Goal: Check status: Check status

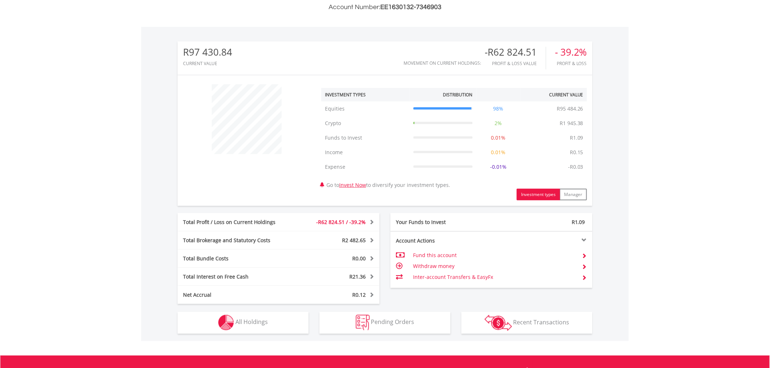
scroll to position [290, 0]
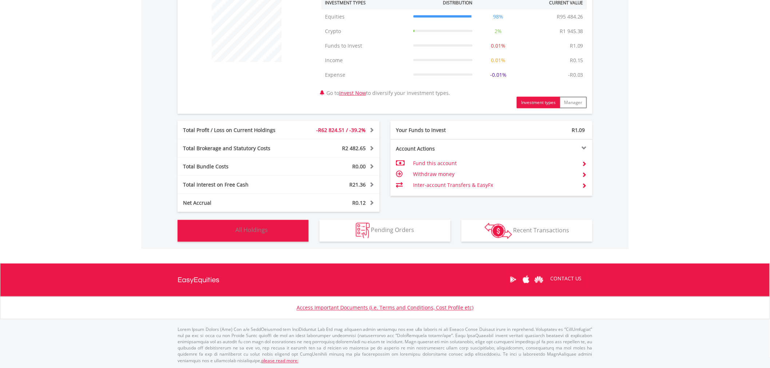
click at [278, 227] on button "Holdings All Holdings" at bounding box center [243, 231] width 131 height 22
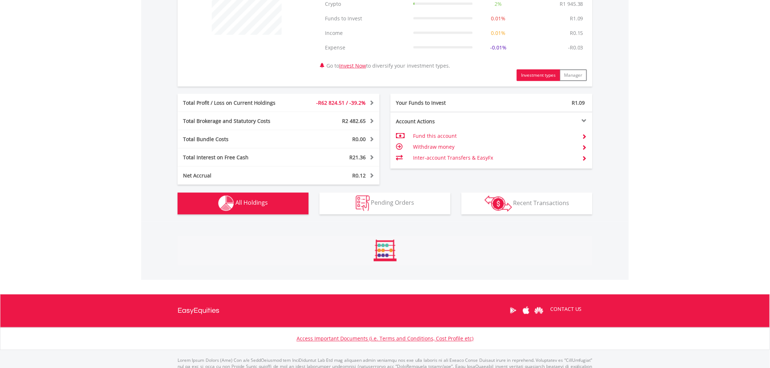
scroll to position [349, 0]
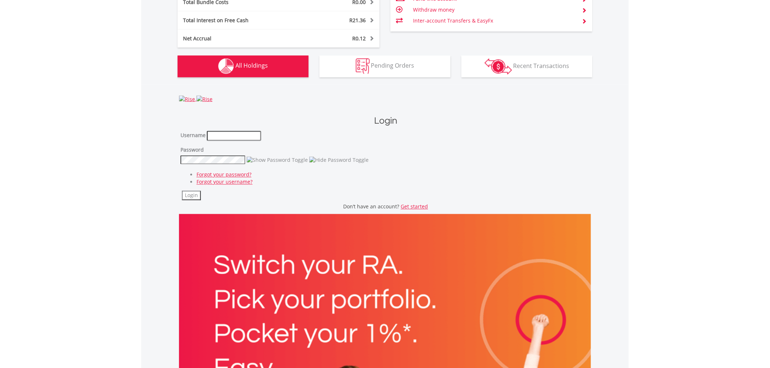
type input "*********"
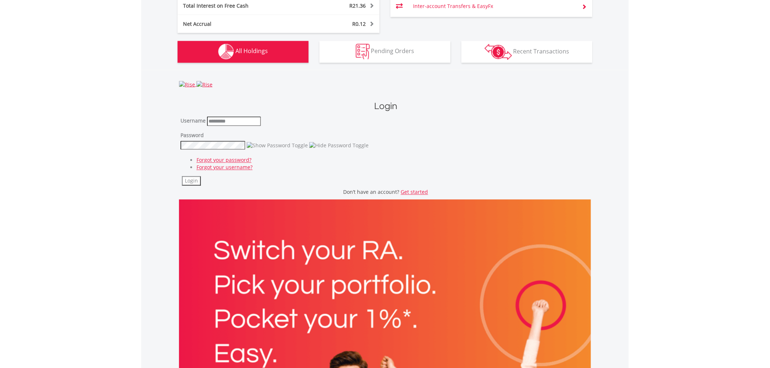
scroll to position [495, 0]
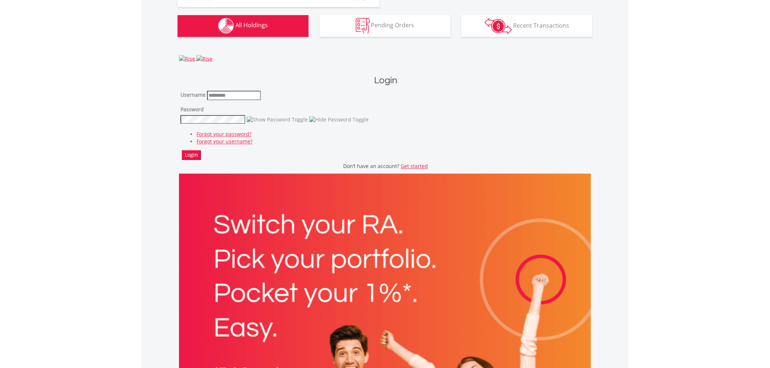
click at [193, 152] on button "Login" at bounding box center [191, 155] width 19 height 9
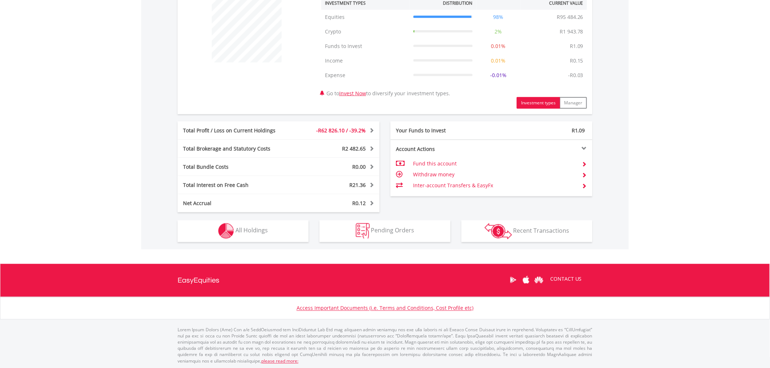
scroll to position [290, 0]
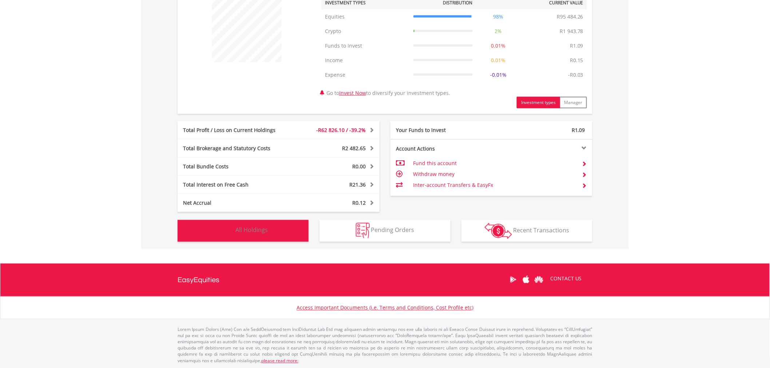
click at [253, 230] on span "All Holdings" at bounding box center [251, 230] width 32 height 8
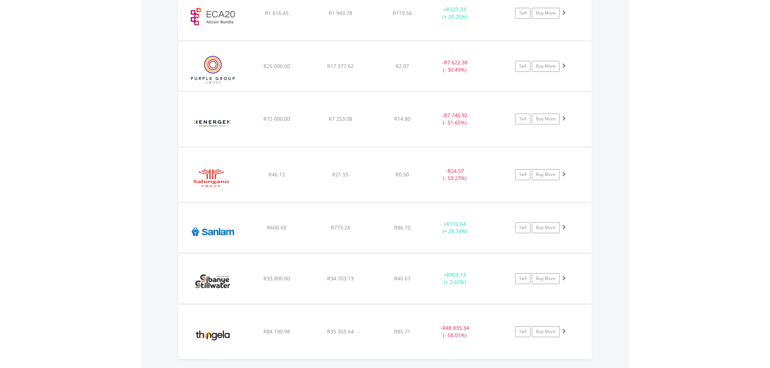
scroll to position [675, 0]
